Goal: Task Accomplishment & Management: Complete application form

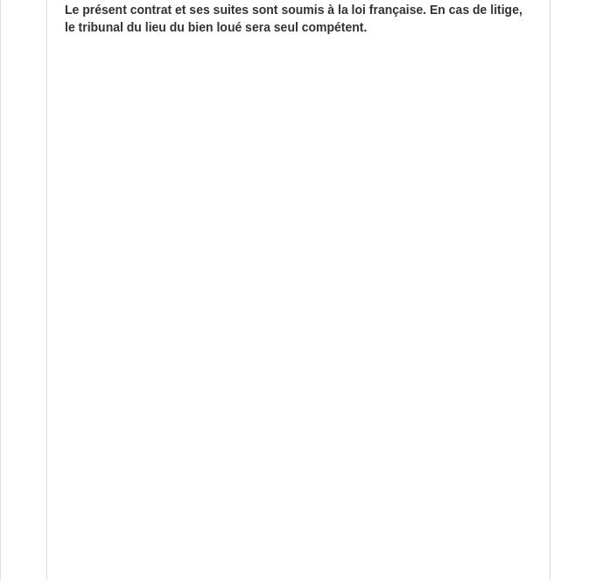
click at [286, 407] on div "CONTRAT DE LOCATION SAISONNIERE Il a été convenu entre les parties que le Loueu…" at bounding box center [298, 31] width 502 height 6293
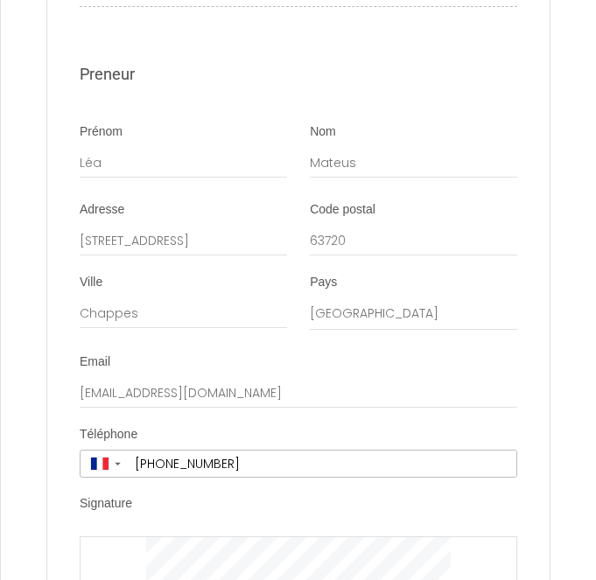
scroll to position [7700, 0]
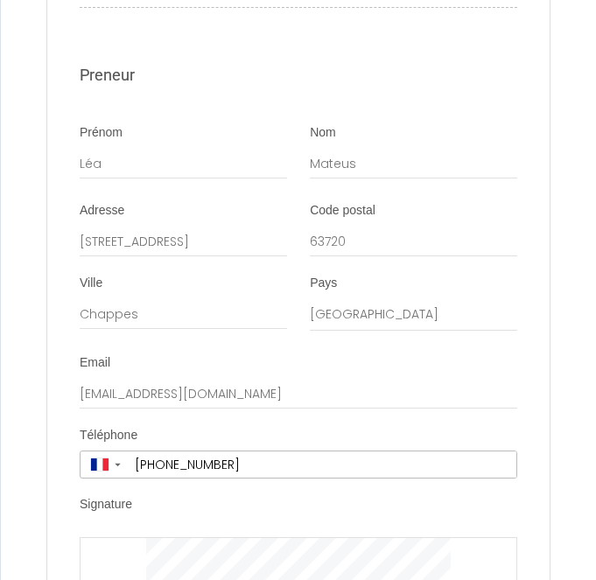
scroll to position [59, 0]
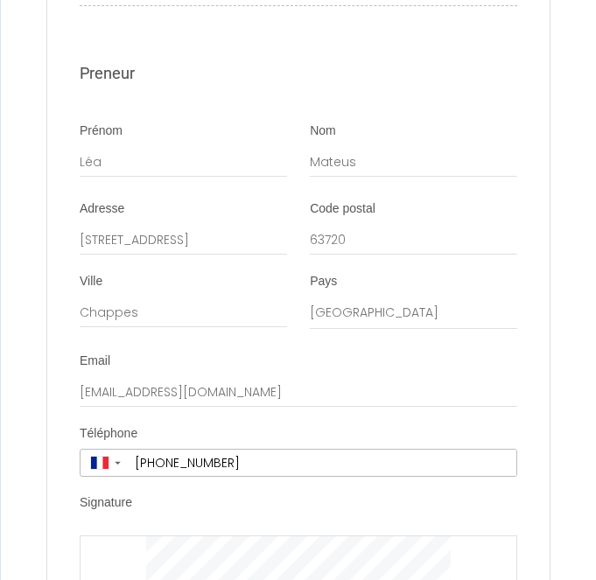
scroll to position [7700, 0]
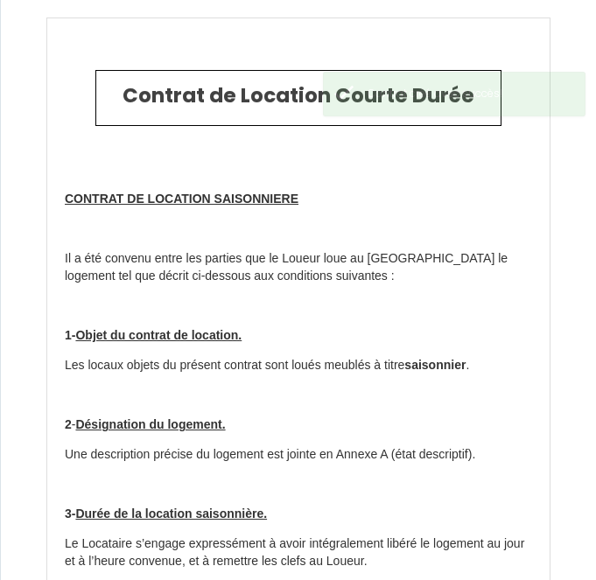
type input "15.8"
type input "40"
type input "154.2"
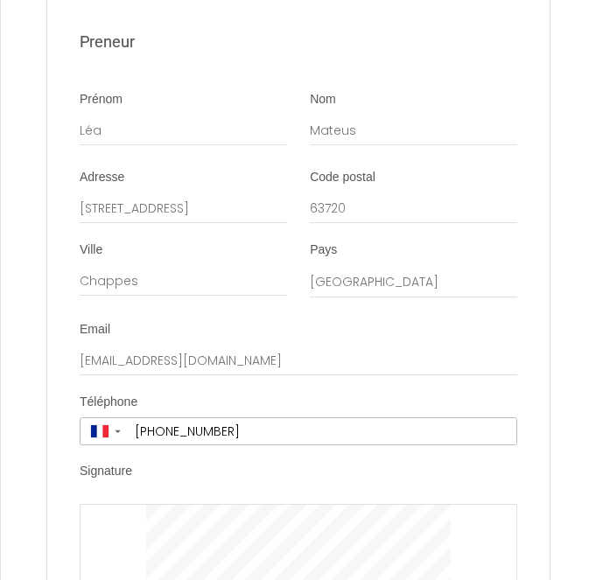
scroll to position [7197, 0]
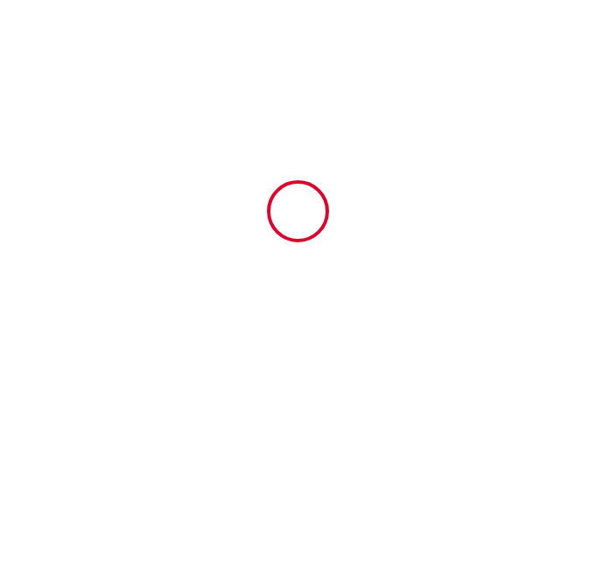
scroll to position [59, 0]
type input "30"
type input "120"
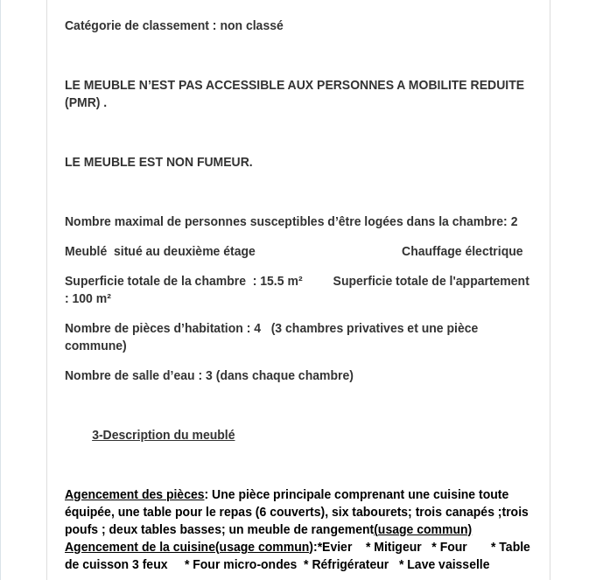
scroll to position [4225, 0]
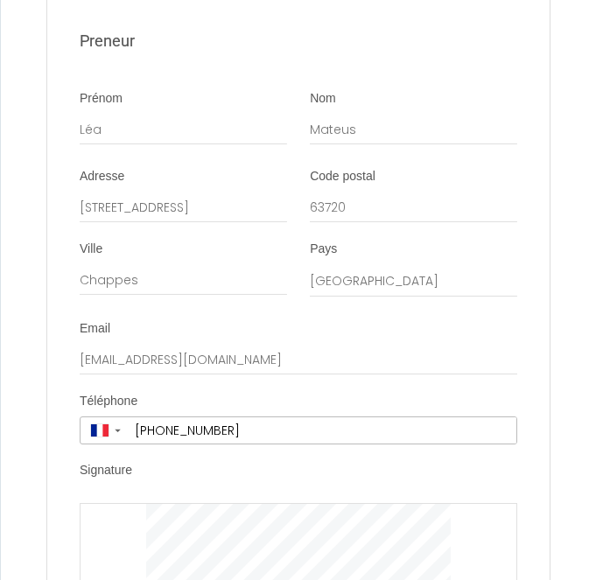
scroll to position [7197, 0]
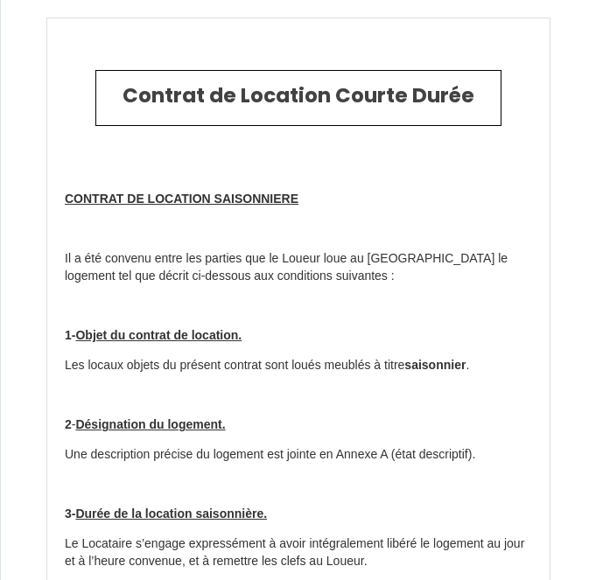
type input "20"
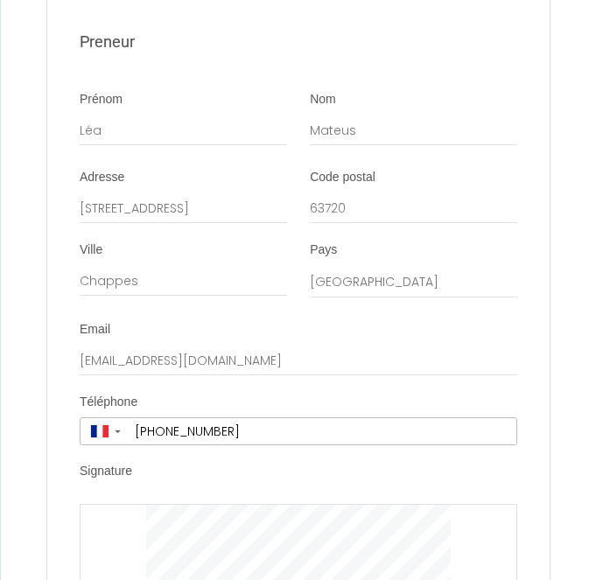
scroll to position [7197, 0]
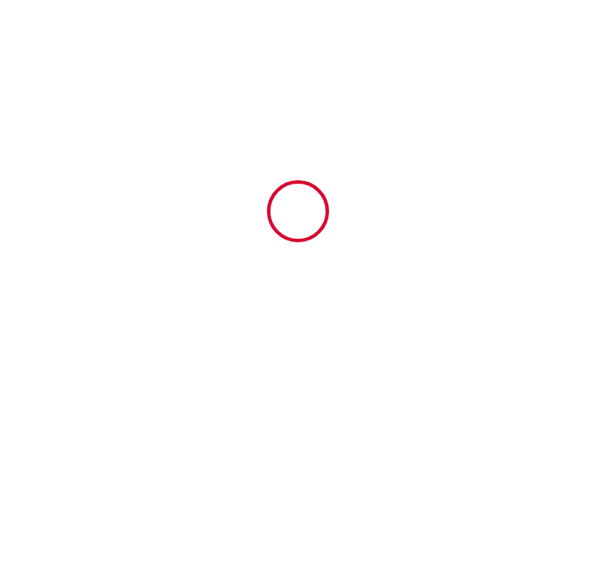
scroll to position [0, 0]
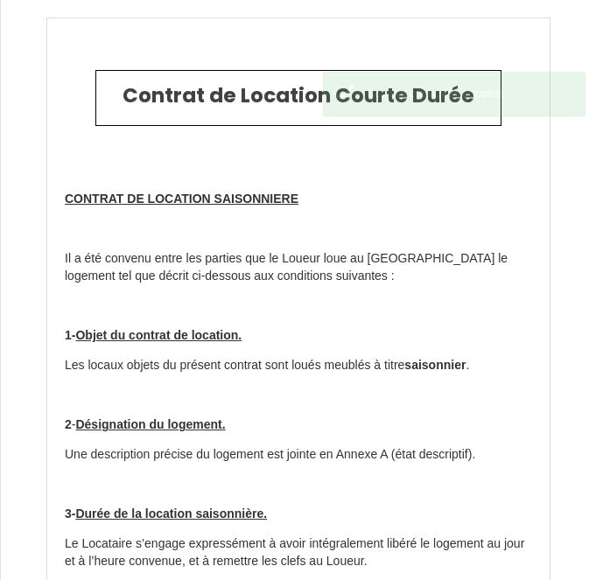
type input "15"
type input "20"
type input "225"
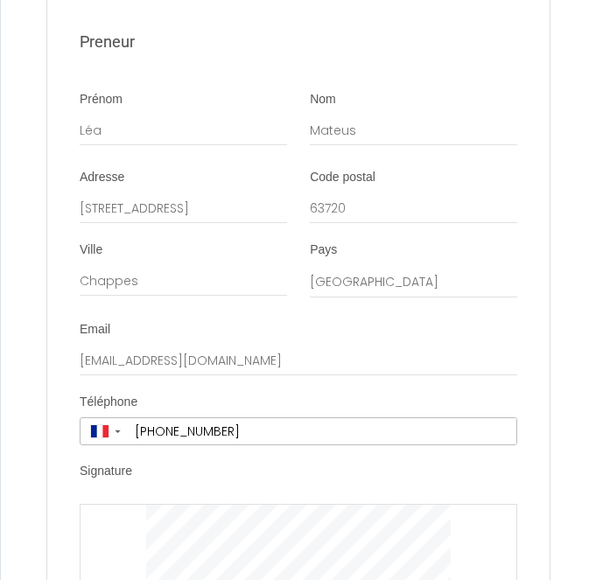
scroll to position [7197, 0]
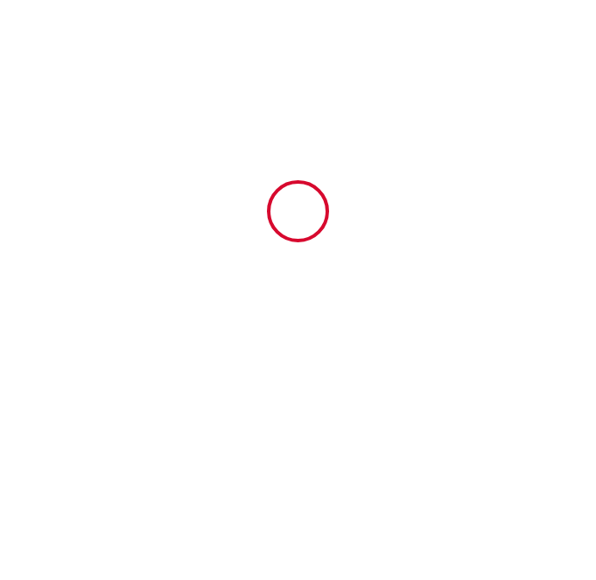
scroll to position [0, 0]
type input "15"
type input "20"
type input "265"
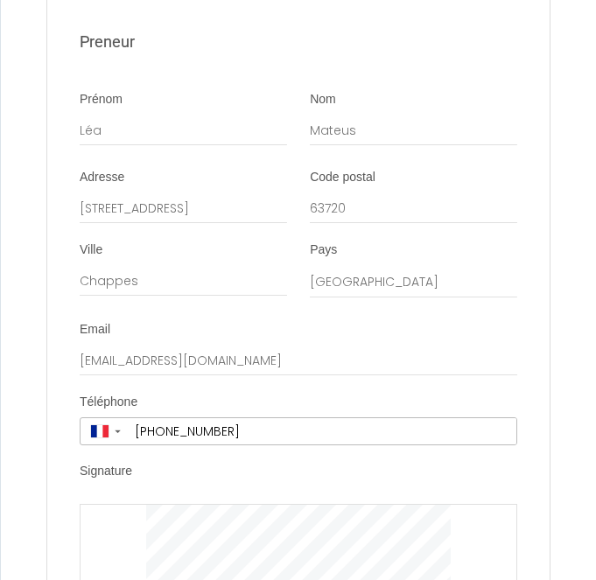
scroll to position [7197, 0]
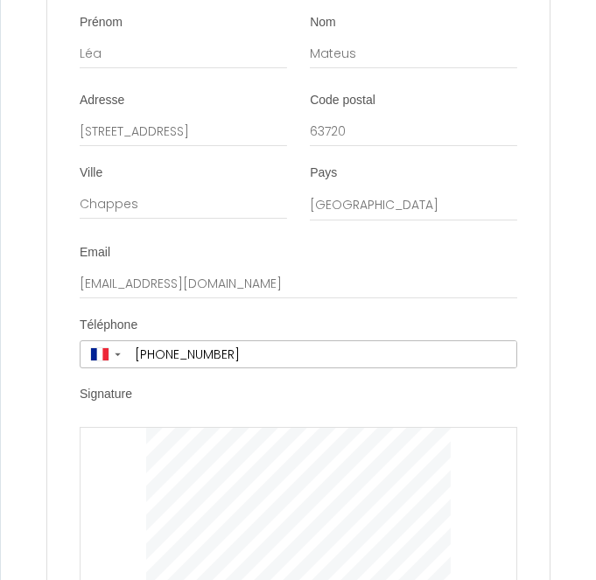
scroll to position [7255, 0]
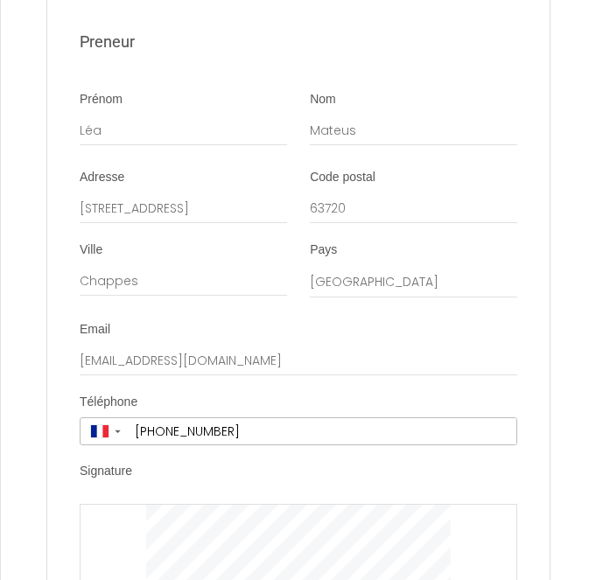
scroll to position [7197, 0]
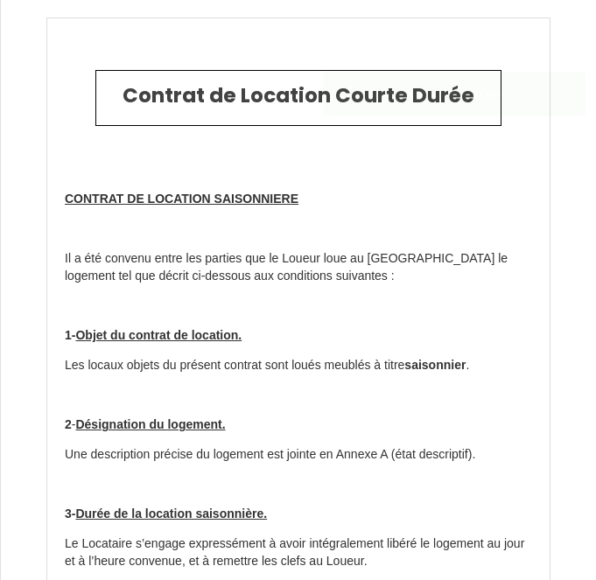
type input "20"
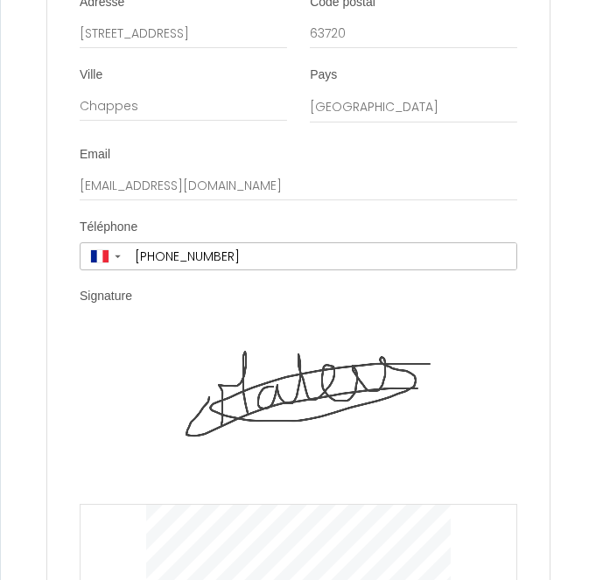
scroll to position [7372, 0]
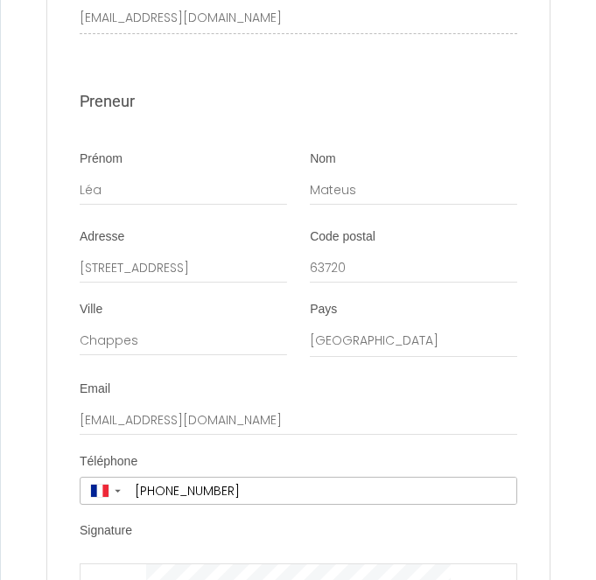
scroll to position [7644, 0]
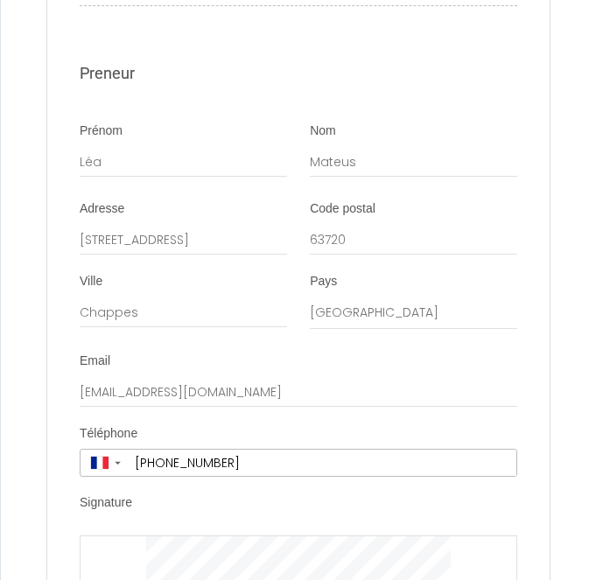
scroll to position [7700, 0]
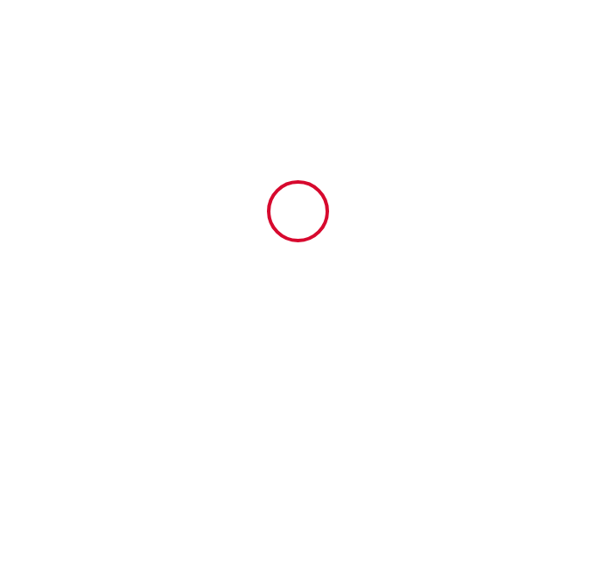
type input "15.8"
type input "40"
type input "154.2"
